Goal: Transaction & Acquisition: Book appointment/travel/reservation

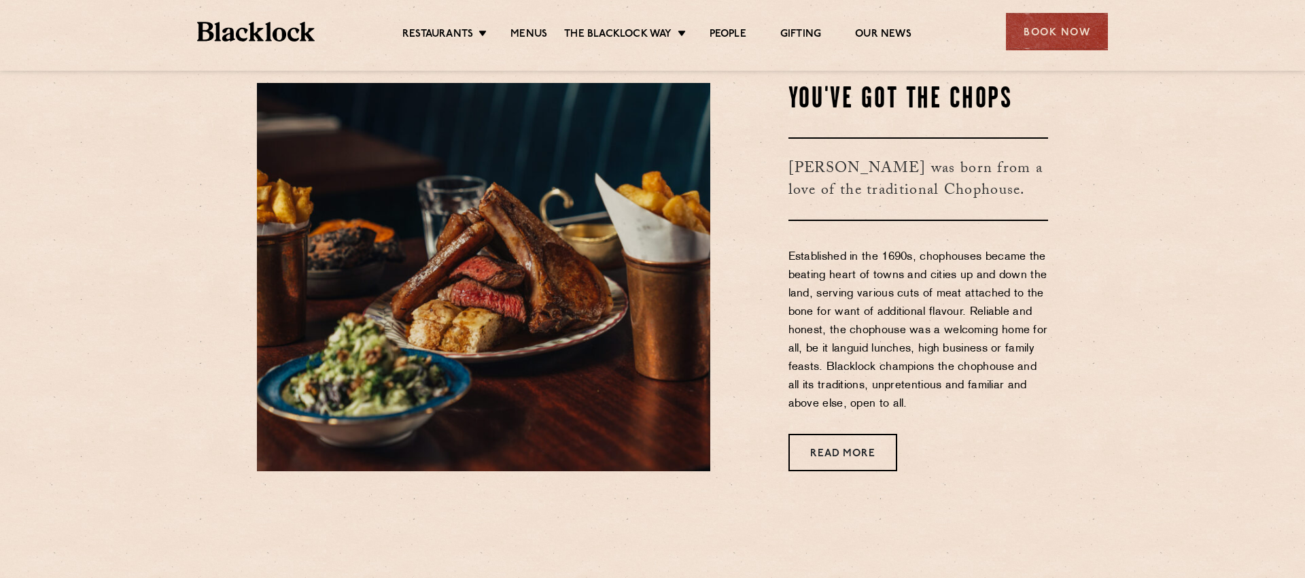
scroll to position [538, 0]
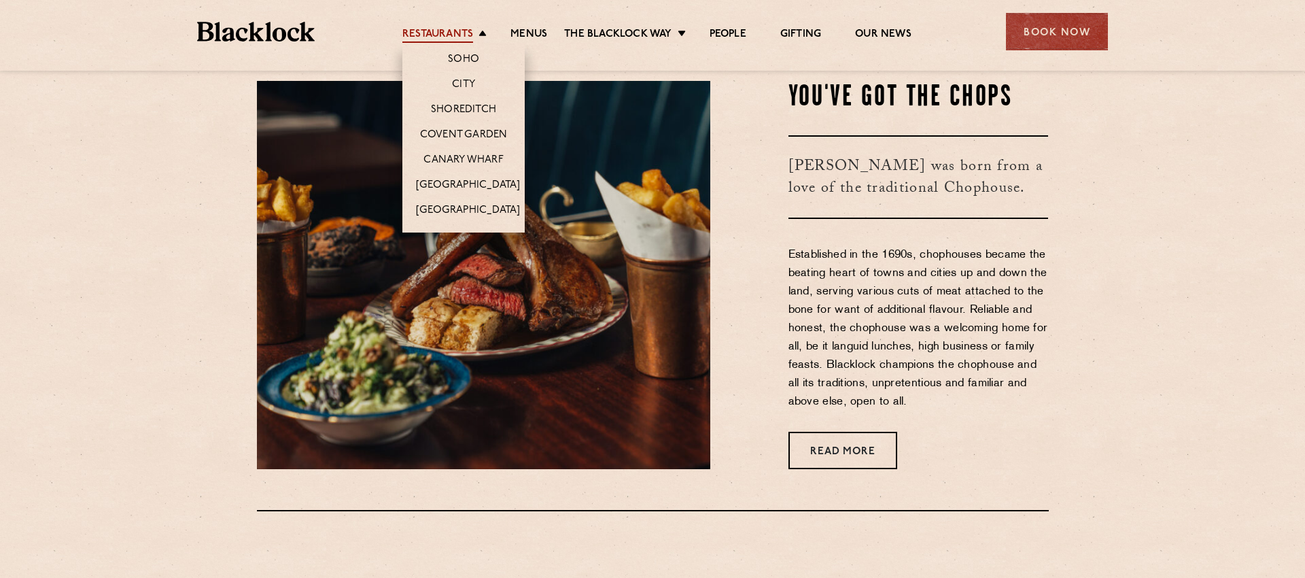
click at [460, 33] on link "Restaurants" at bounding box center [437, 35] width 71 height 15
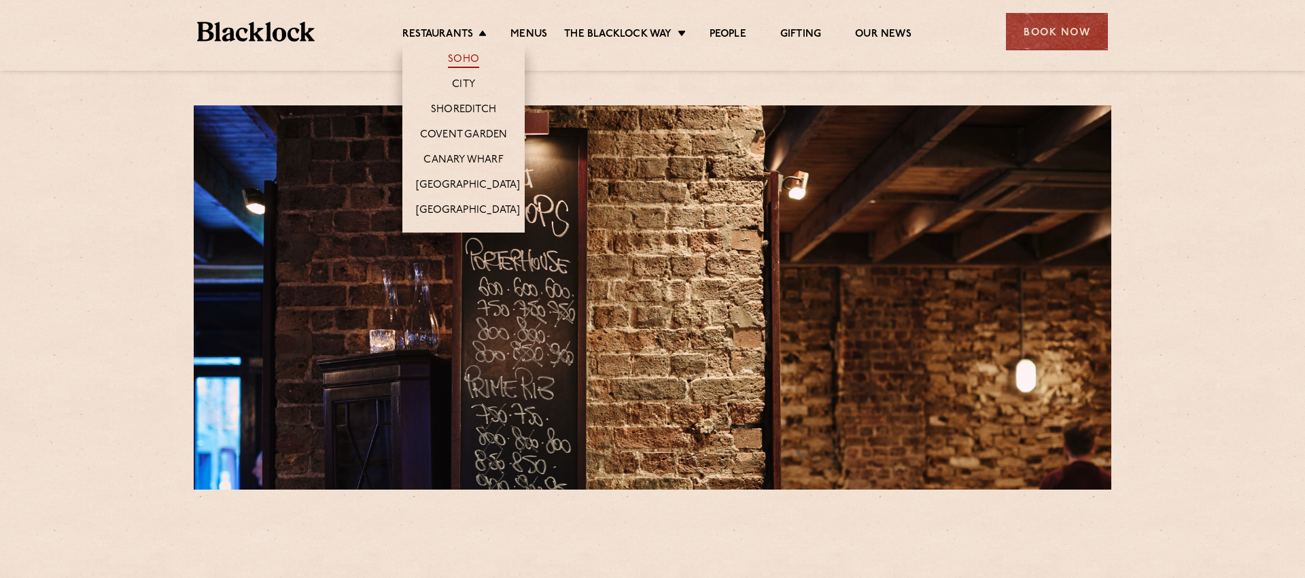
click at [471, 63] on link "Soho" at bounding box center [463, 60] width 31 height 15
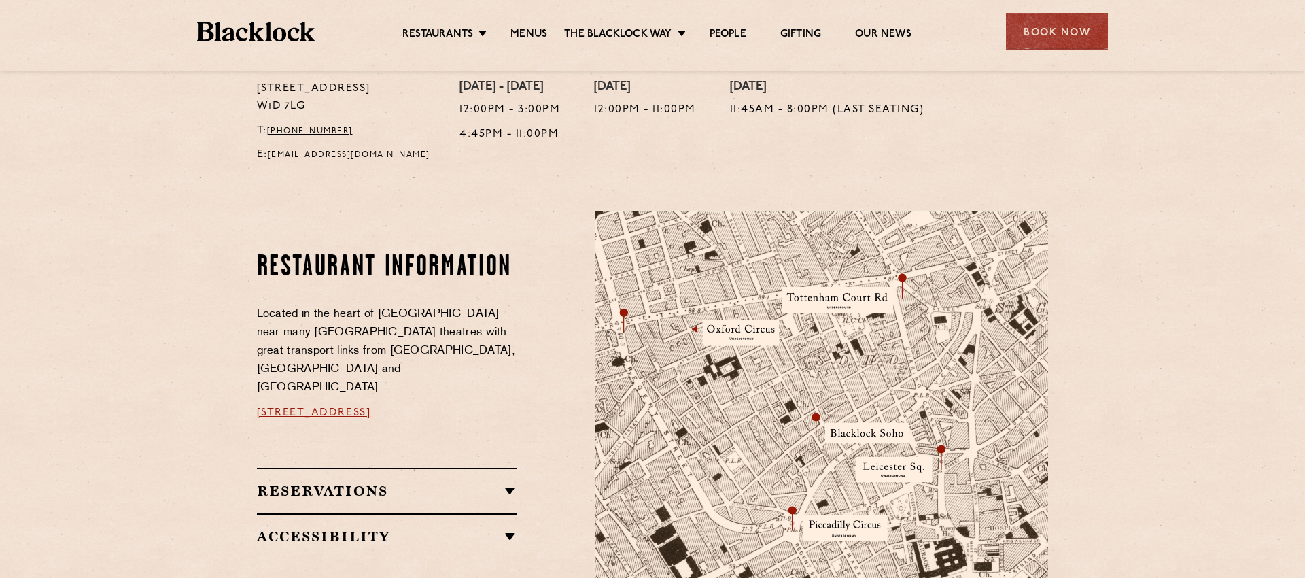
scroll to position [591, 0]
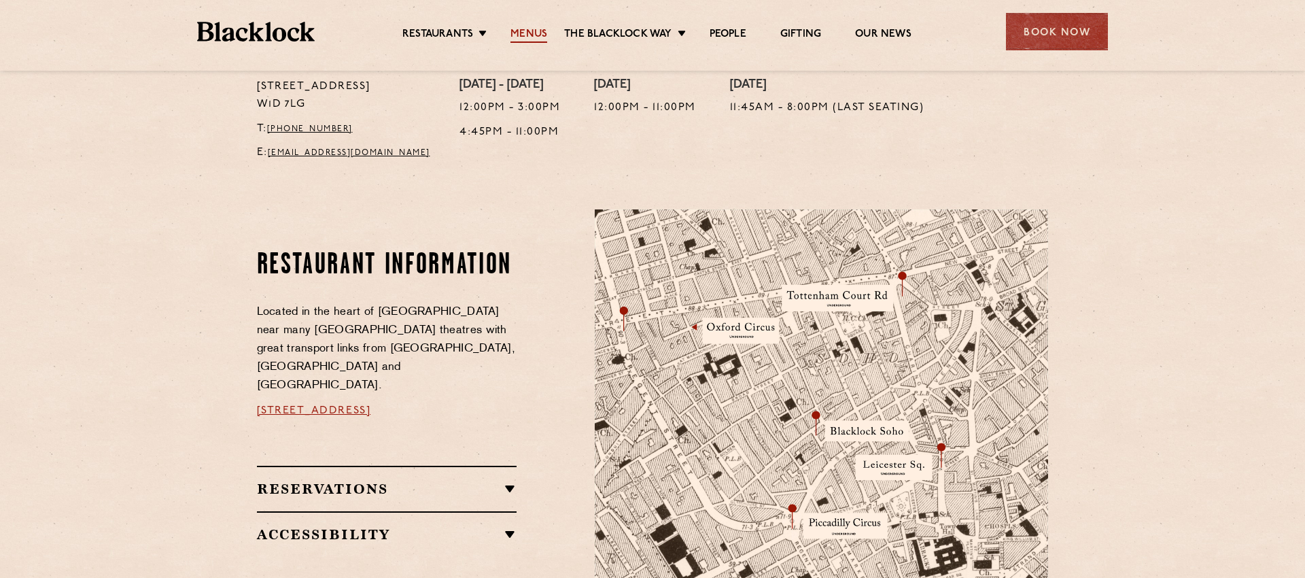
click at [543, 30] on link "Menus" at bounding box center [529, 35] width 37 height 15
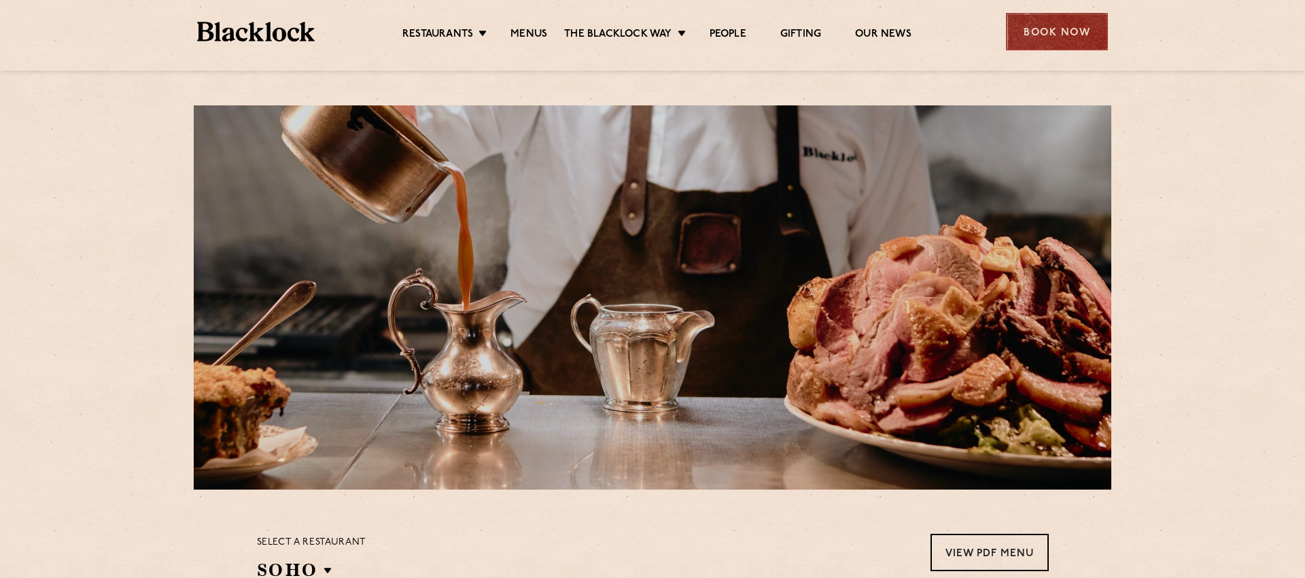
click at [1038, 34] on div "Book Now" at bounding box center [1057, 31] width 102 height 37
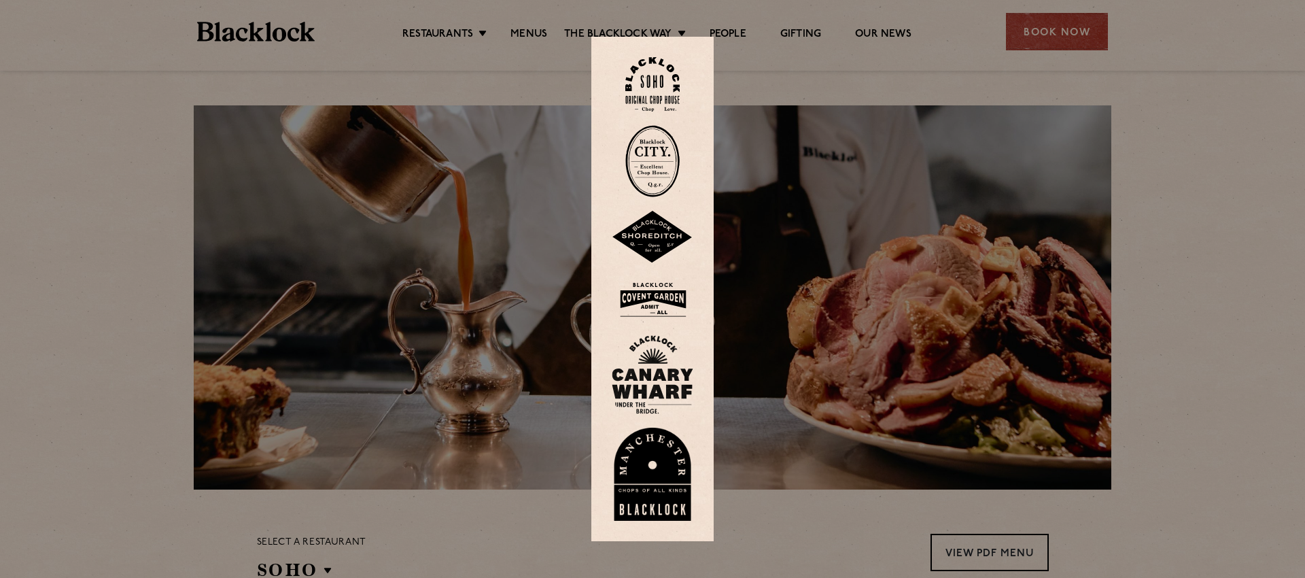
click at [665, 80] on img at bounding box center [653, 84] width 54 height 55
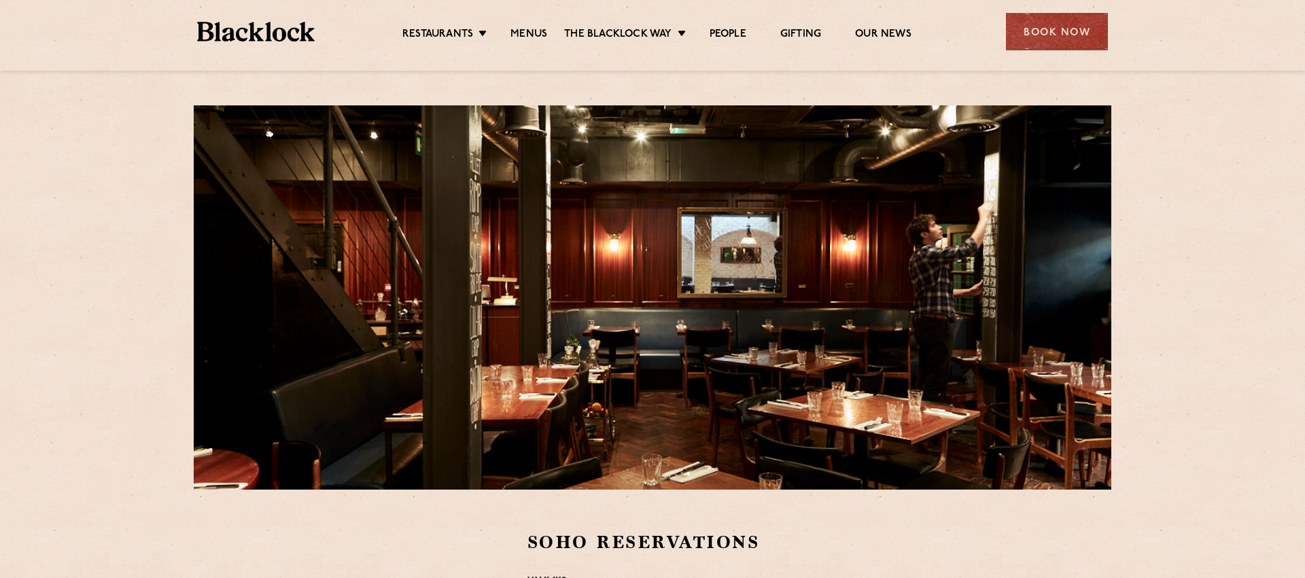
click at [267, 35] on img at bounding box center [256, 32] width 118 height 20
